Goal: Use online tool/utility: Utilize a website feature to perform a specific function

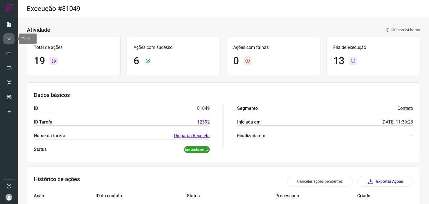
click at [6, 37] on icon at bounding box center [9, 39] width 6 height 6
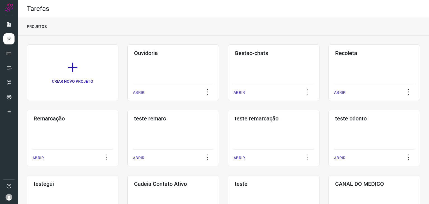
scroll to position [56, 0]
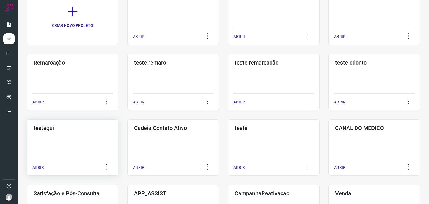
drag, startPoint x: 87, startPoint y: 78, endPoint x: 92, endPoint y: 145, distance: 66.6
click at [92, 145] on div "CRIAR NOVO PROJETO Ouvidoria ABRIR Gestao-chats ABRIR Recoleta ABRIR Remarcação…" at bounding box center [223, 148] width 393 height 318
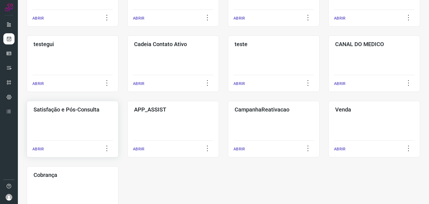
click at [127, 121] on div "Satisfação e Pós-Consulta ABRIR" at bounding box center [173, 129] width 92 height 56
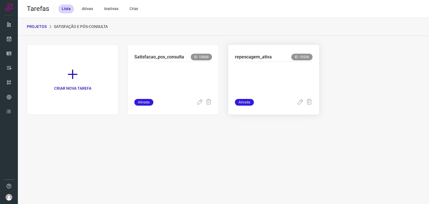
click at [262, 70] on p at bounding box center [274, 79] width 78 height 28
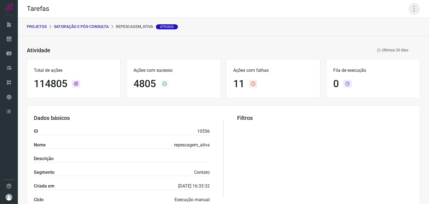
click at [411, 8] on icon at bounding box center [414, 9] width 12 height 12
click at [372, 35] on icon at bounding box center [372, 37] width 6 height 6
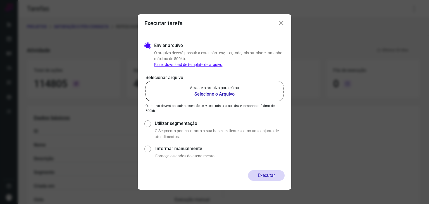
click at [242, 95] on label "Arraste o arquivo para cá ou Selecione o Arquivo" at bounding box center [214, 91] width 138 height 20
click at [0, 0] on input "Arraste o arquivo para cá ou Selecione o Arquivo" at bounding box center [0, 0] width 0 height 0
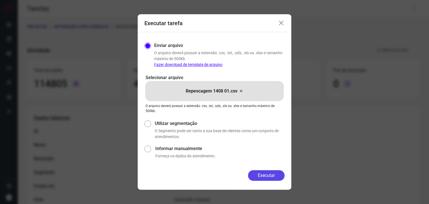
click at [267, 178] on button "Executar" at bounding box center [266, 175] width 37 height 11
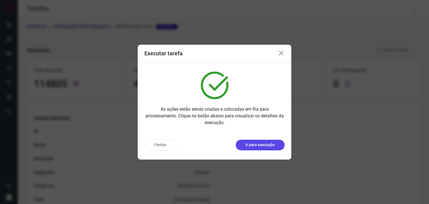
click at [255, 146] on p "Ir para execução" at bounding box center [259, 145] width 29 height 6
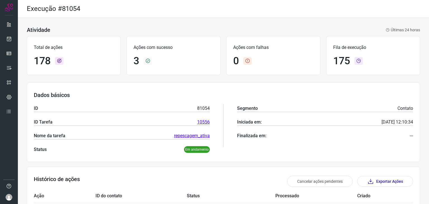
click at [162, 93] on h3 "Dados básicos" at bounding box center [223, 95] width 379 height 7
